Goal: Check status: Check status

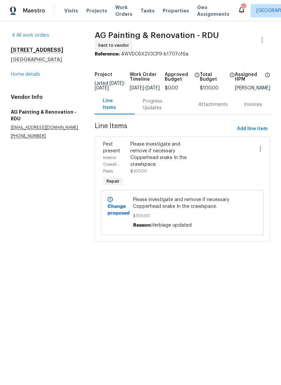
click at [36, 76] on link "Home details" at bounding box center [25, 74] width 29 height 5
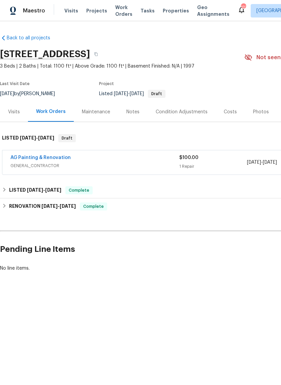
click at [64, 159] on link "AG Painting & Renovation" at bounding box center [40, 157] width 60 height 5
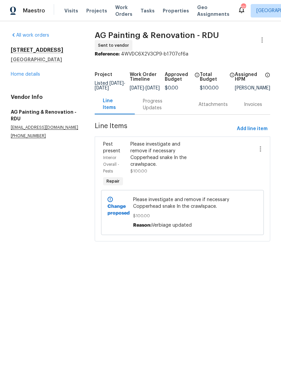
click at [152, 111] on div "Progress Updates" at bounding box center [162, 104] width 39 height 13
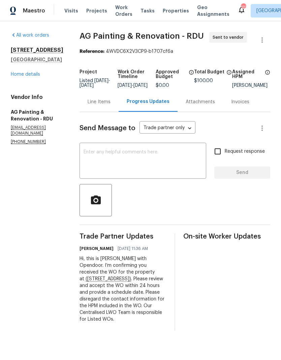
click at [110, 105] on div "Line Items" at bounding box center [98, 102] width 23 height 7
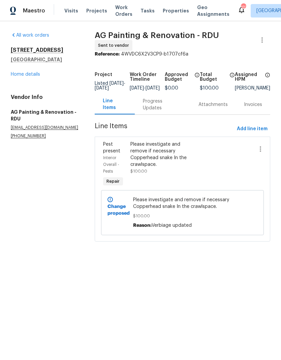
click at [32, 74] on link "Home details" at bounding box center [25, 74] width 29 height 5
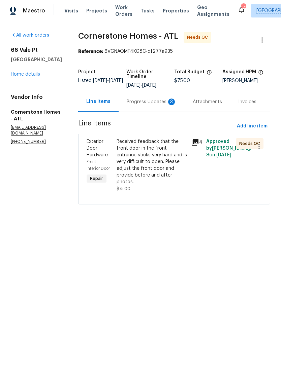
click at [148, 105] on div "Progress Updates 3" at bounding box center [151, 102] width 50 height 7
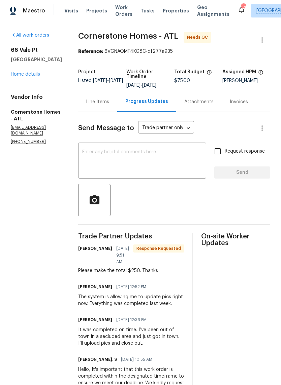
click at [109, 100] on div "Line Items" at bounding box center [97, 102] width 23 height 7
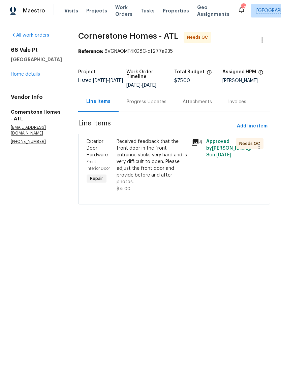
click at [17, 74] on link "Home details" at bounding box center [25, 74] width 29 height 5
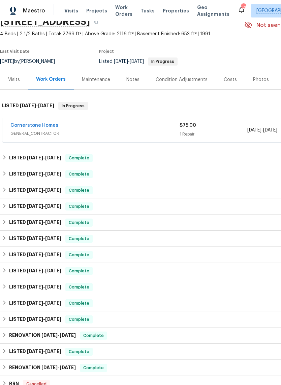
scroll to position [33, 0]
click at [50, 127] on link "Cornerstone Homes" at bounding box center [34, 125] width 48 height 5
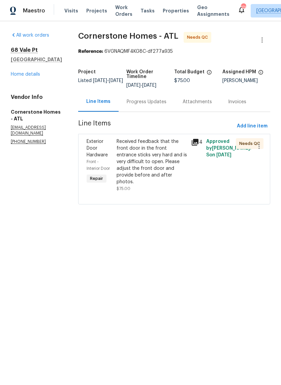
click at [199, 143] on icon at bounding box center [195, 142] width 8 height 8
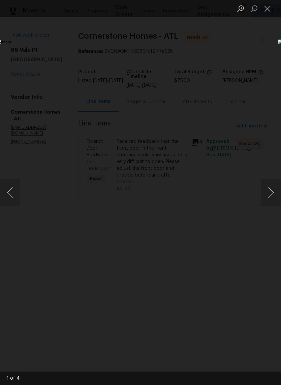
click at [272, 197] on button "Next image" at bounding box center [270, 192] width 20 height 27
click at [272, 198] on button "Next image" at bounding box center [270, 192] width 20 height 27
click at [272, 200] on button "Next image" at bounding box center [270, 192] width 20 height 27
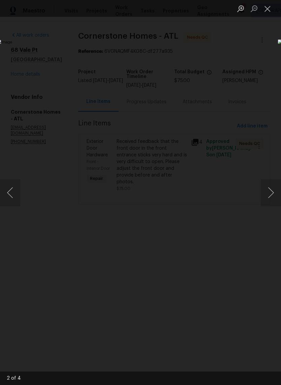
click at [268, 8] on button "Close lightbox" at bounding box center [266, 9] width 13 height 12
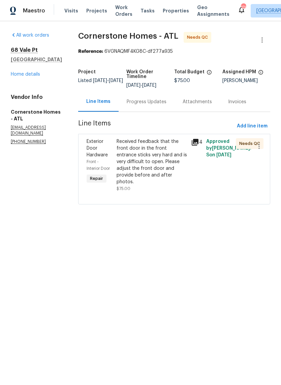
click at [173, 171] on div "Received feedback that the front door in the front entrance sticks very hard an…" at bounding box center [151, 161] width 71 height 47
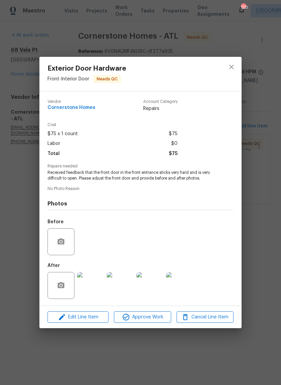
click at [93, 298] on img at bounding box center [90, 285] width 27 height 27
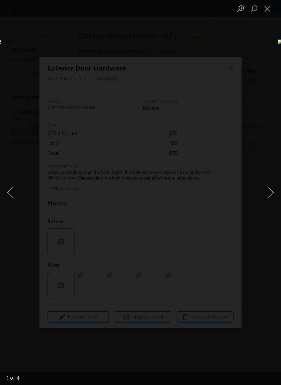
click at [271, 188] on button "Next image" at bounding box center [270, 192] width 20 height 27
click at [272, 187] on button "Next image" at bounding box center [270, 192] width 20 height 27
click at [271, 187] on button "Next image" at bounding box center [270, 192] width 20 height 27
click at [272, 189] on button "Next image" at bounding box center [270, 192] width 20 height 27
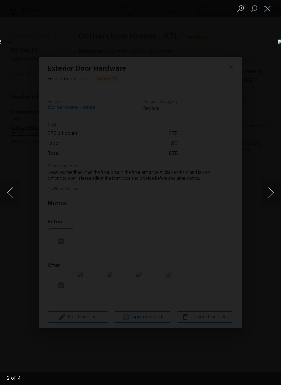
click at [271, 189] on button "Next image" at bounding box center [270, 192] width 20 height 27
click at [267, 9] on button "Close lightbox" at bounding box center [266, 9] width 13 height 12
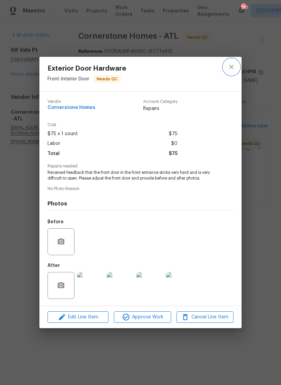
click at [234, 65] on icon "close" at bounding box center [231, 67] width 8 height 8
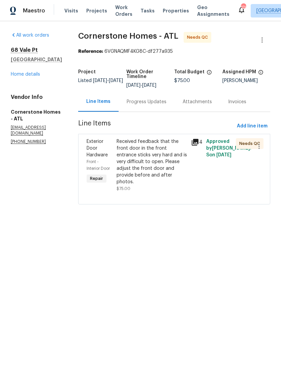
click at [166, 105] on div "Progress Updates" at bounding box center [146, 102] width 40 height 7
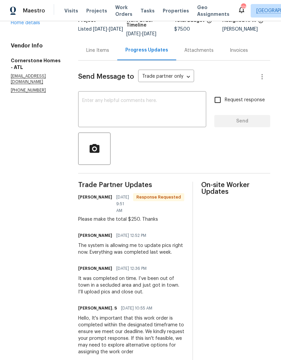
scroll to position [51, 0]
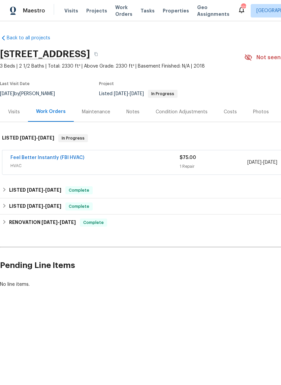
click at [68, 159] on link "Feel Better Instantly (FBI HVAC)" at bounding box center [47, 157] width 74 height 5
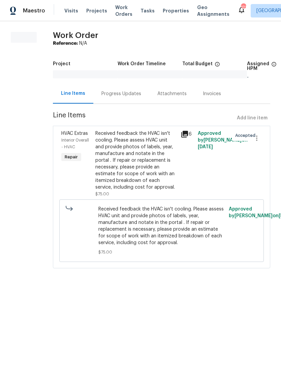
click at [138, 97] on div "Progress Updates" at bounding box center [121, 94] width 56 height 20
